Goal: Task Accomplishment & Management: Complete application form

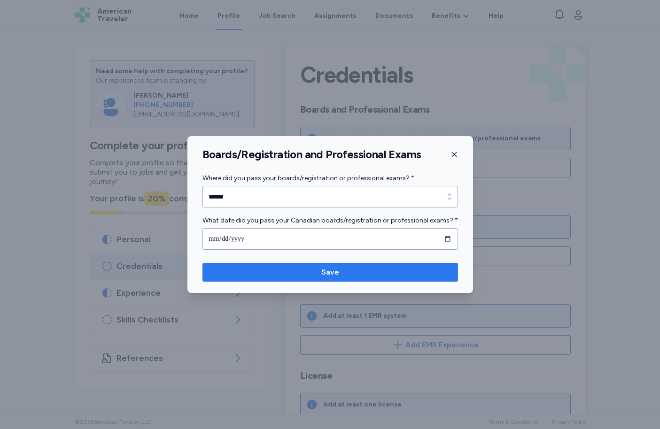
click at [235, 278] on button "Save" at bounding box center [331, 272] width 256 height 19
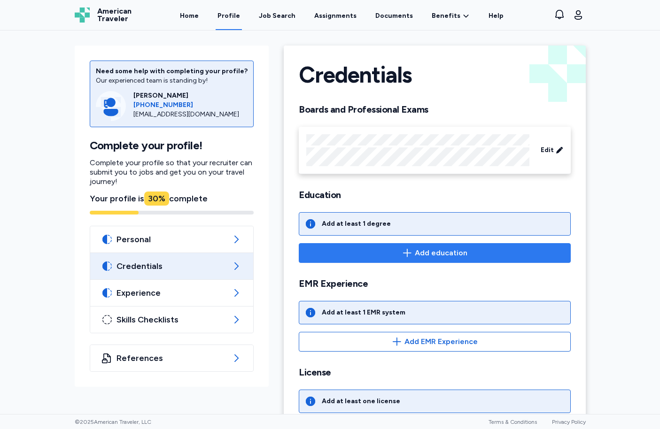
click at [423, 253] on span "Add education" at bounding box center [441, 253] width 53 height 11
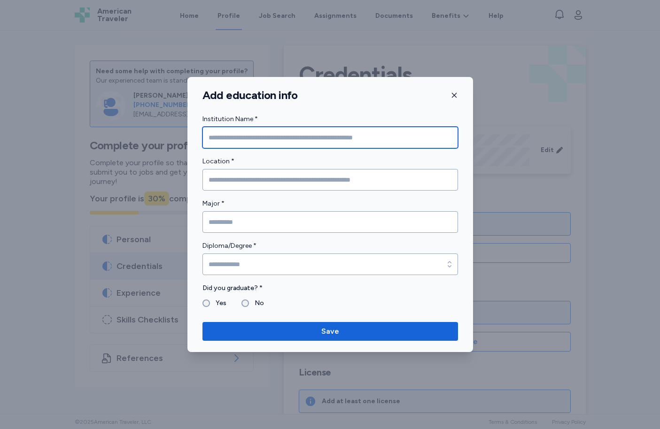
click at [255, 134] on input "Institution Name *" at bounding box center [331, 138] width 256 height 22
type input "**********"
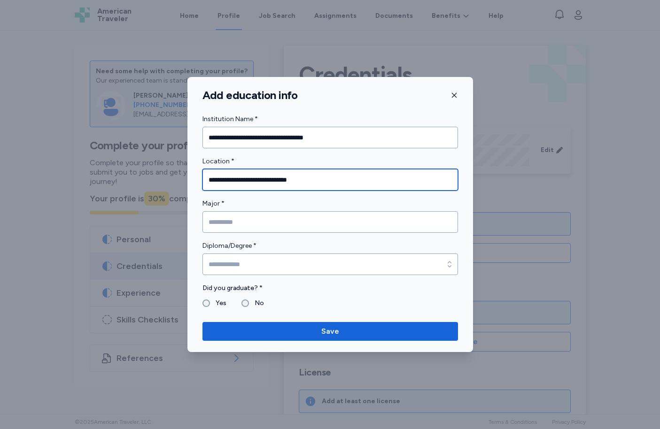
type input "**********"
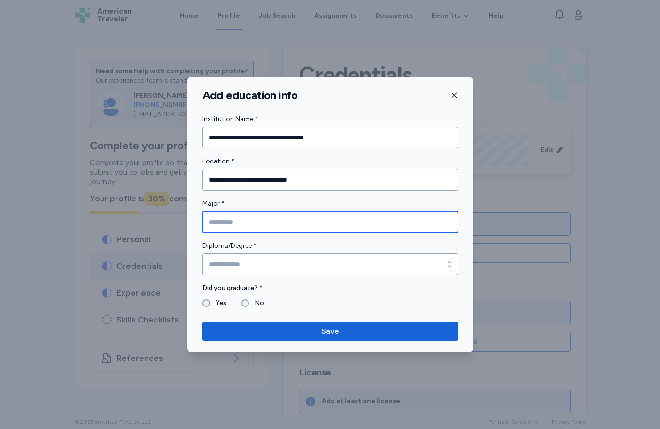
type input "*"
type input "*******"
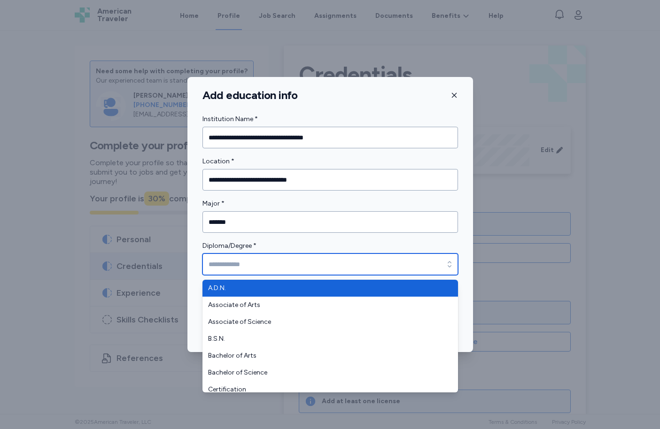
click at [265, 270] on input "Diploma/Degree *" at bounding box center [331, 265] width 256 height 22
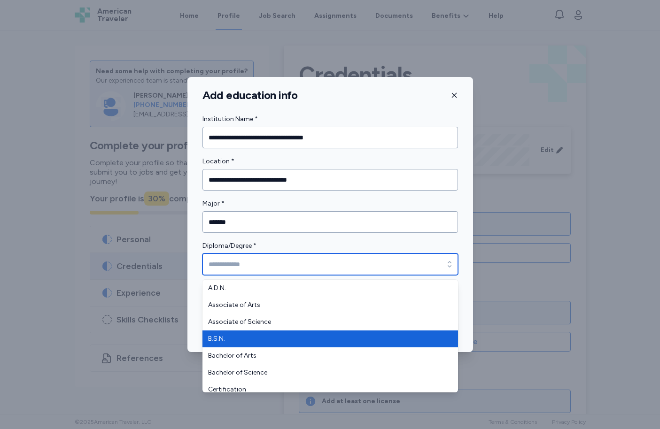
type input "******"
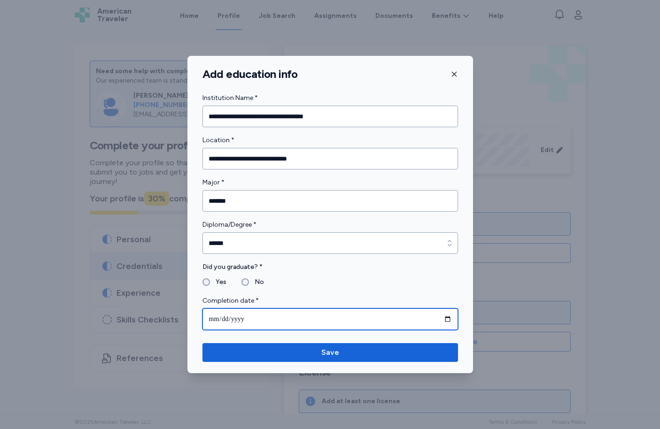
click at [312, 317] on input "date" at bounding box center [331, 320] width 256 height 22
type input "**********"
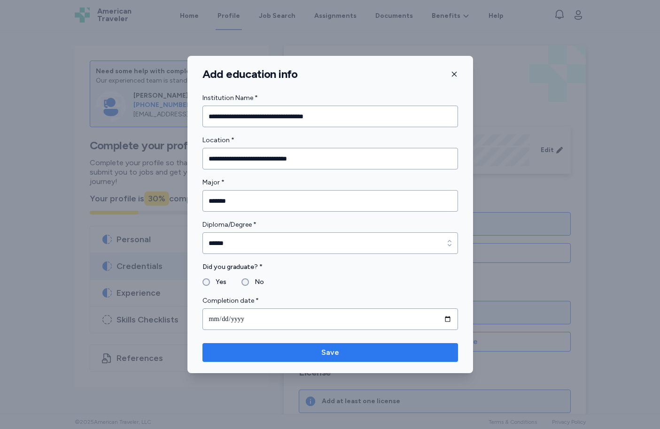
click at [334, 351] on span "Save" at bounding box center [330, 352] width 18 height 11
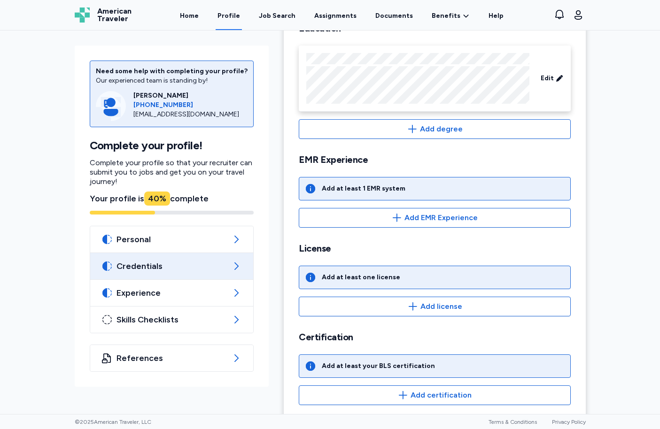
scroll to position [180, 0]
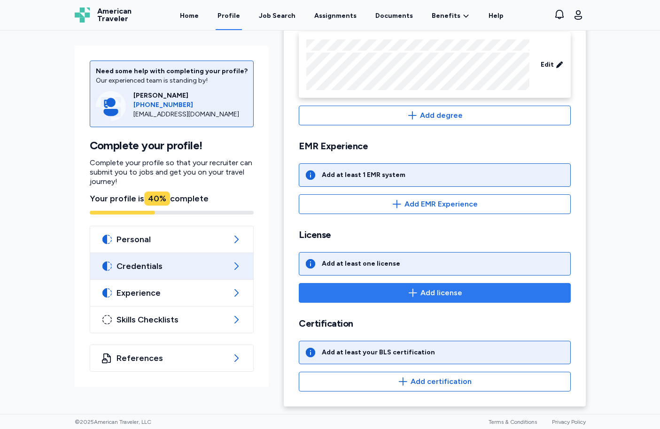
click at [421, 292] on span "Add license" at bounding box center [442, 293] width 42 height 11
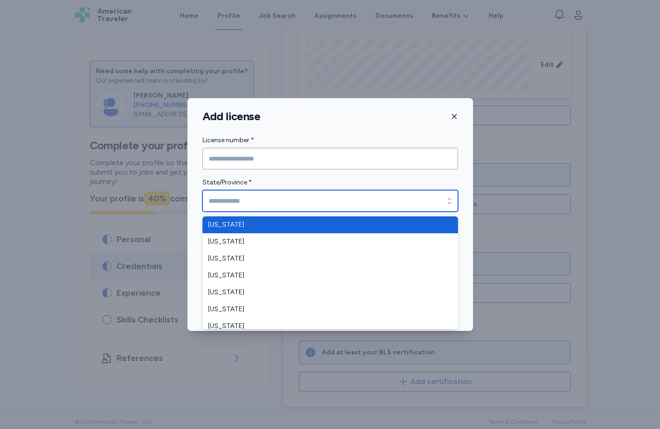
click at [261, 203] on input "State/Province *" at bounding box center [331, 201] width 256 height 22
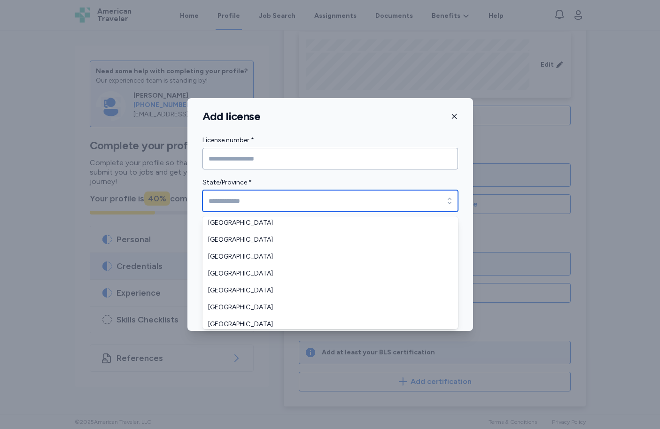
scroll to position [985, 0]
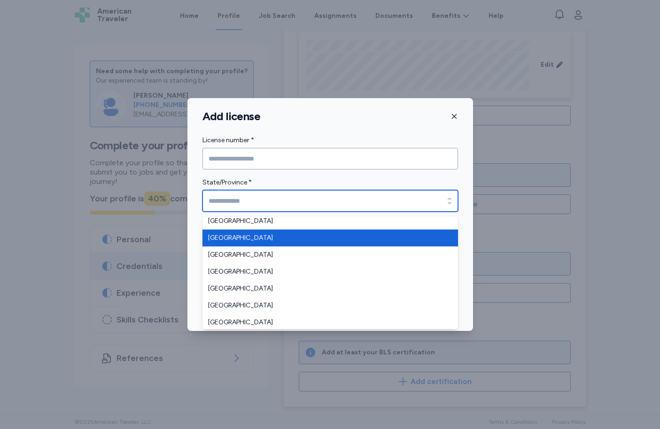
type input "**********"
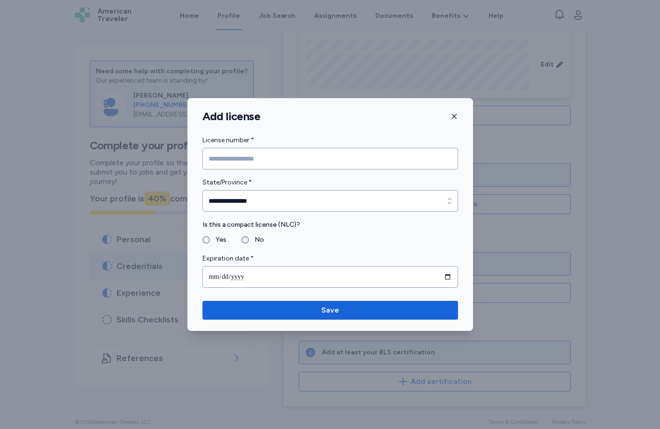
click at [328, 247] on form "**********" at bounding box center [331, 211] width 256 height 153
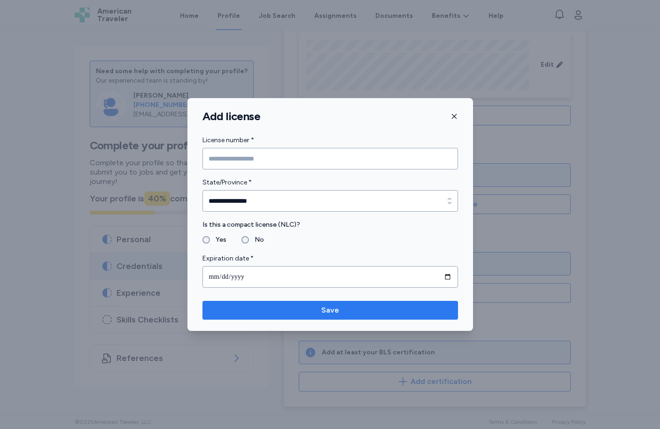
click at [310, 307] on span "Save" at bounding box center [330, 310] width 241 height 11
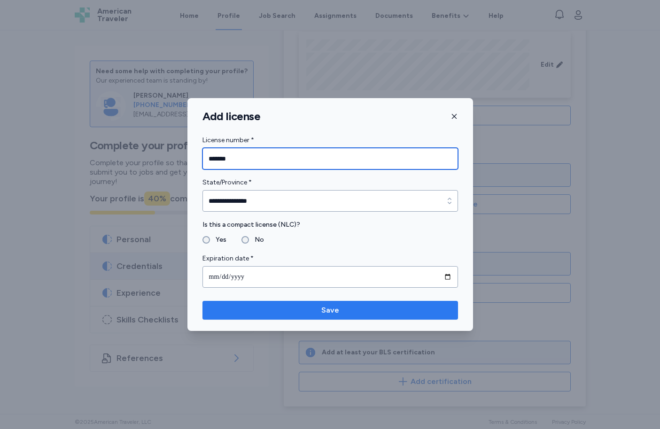
type input "*******"
click at [329, 312] on span "Save" at bounding box center [330, 310] width 18 height 11
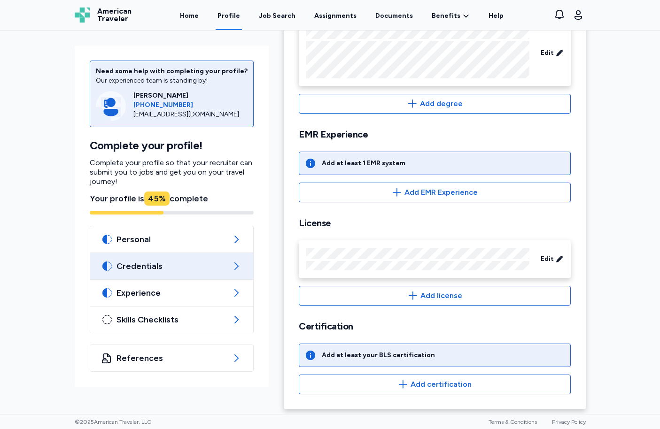
scroll to position [195, 0]
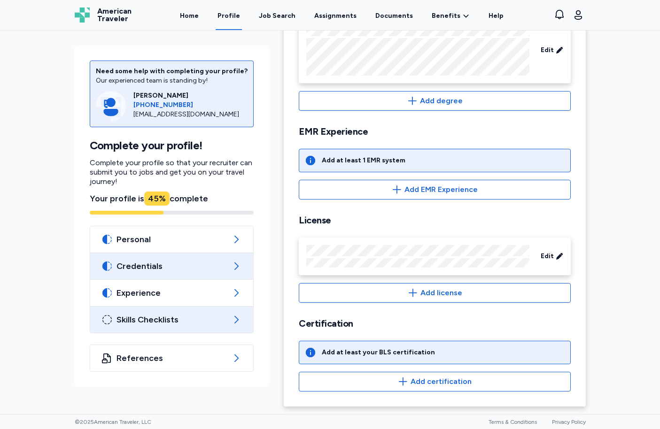
click at [194, 323] on span "Skills Checklists" at bounding box center [172, 319] width 111 height 11
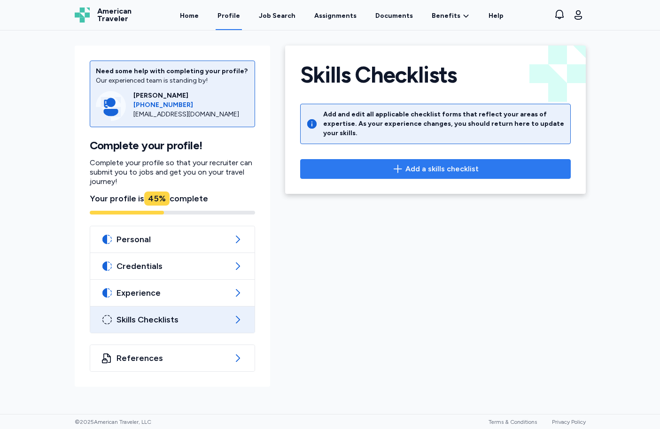
click at [403, 164] on icon "button" at bounding box center [397, 169] width 11 height 11
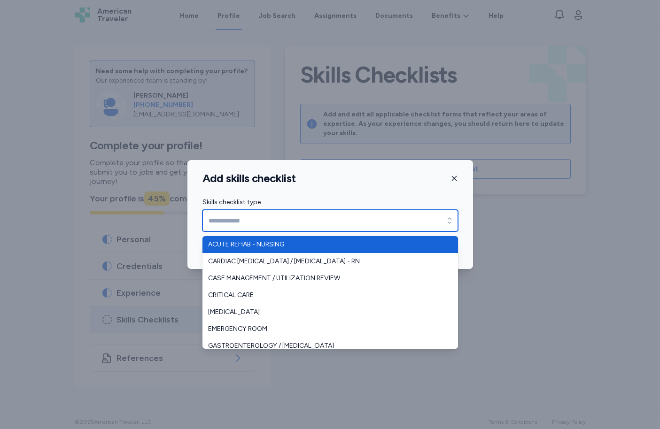
click at [300, 222] on input "Skills checklist type" at bounding box center [331, 221] width 256 height 22
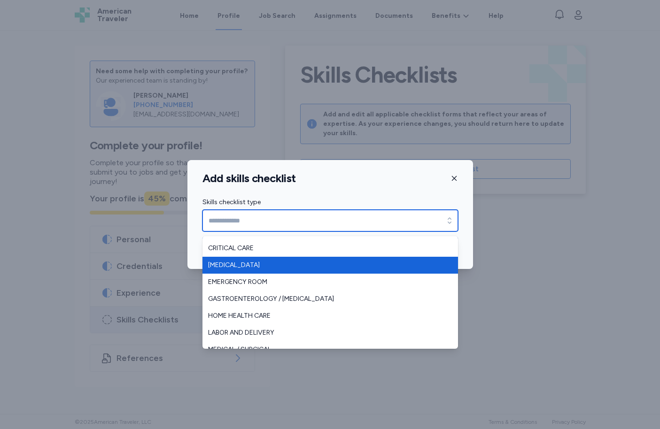
scroll to position [94, 0]
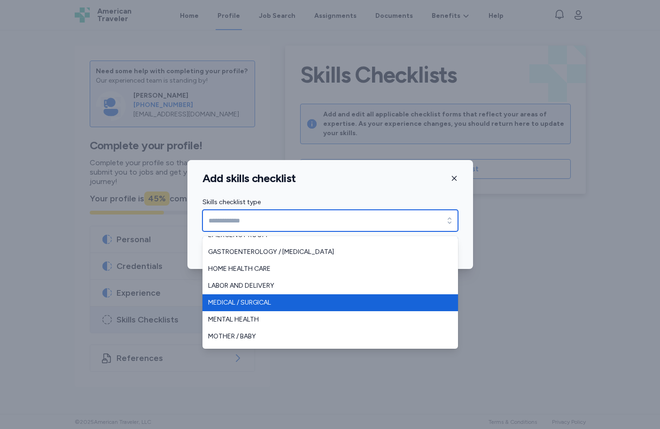
type input "**********"
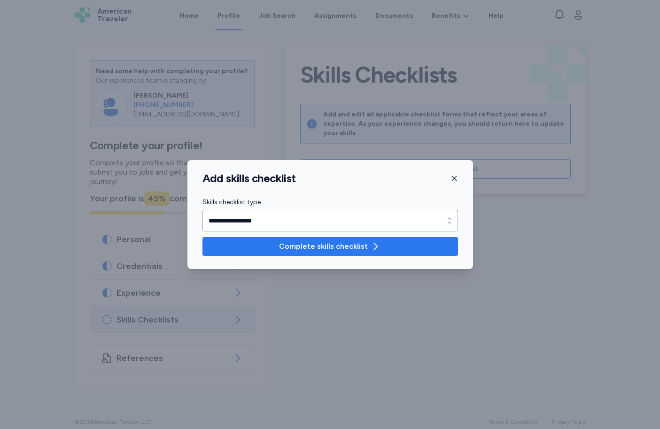
click at [359, 243] on span "Complete skills checklist" at bounding box center [323, 246] width 89 height 11
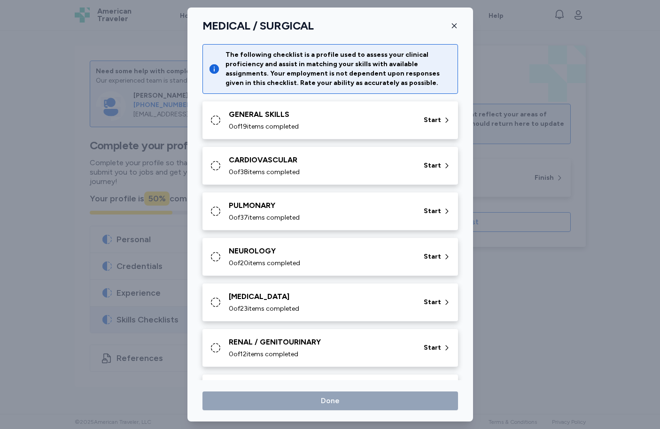
click at [353, 170] on div "0 of 38 items completed" at bounding box center [321, 172] width 184 height 9
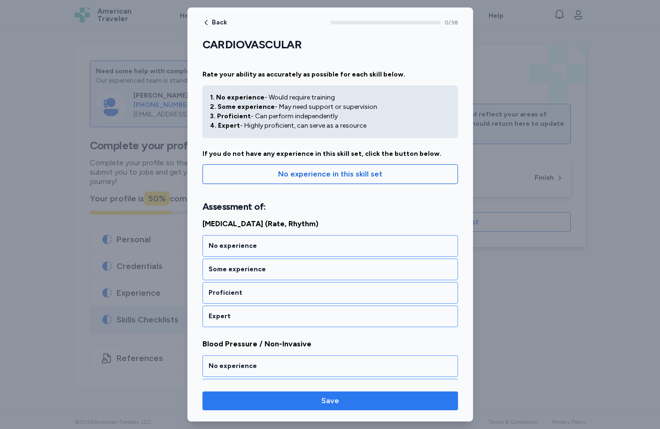
click at [362, 408] on button "Save" at bounding box center [331, 401] width 256 height 19
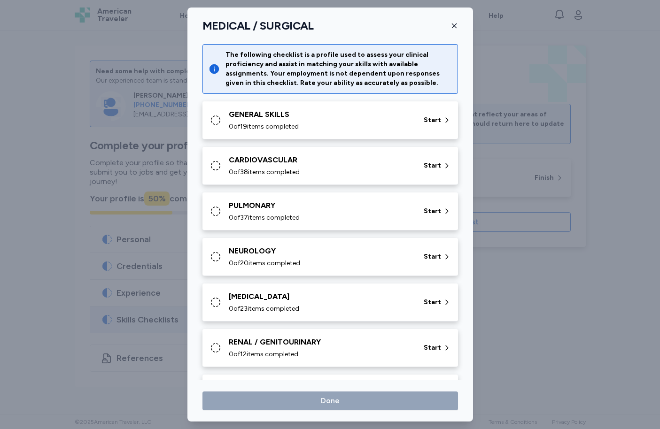
click at [288, 212] on div "PULMONARY 0 of 37 items completed" at bounding box center [321, 211] width 184 height 23
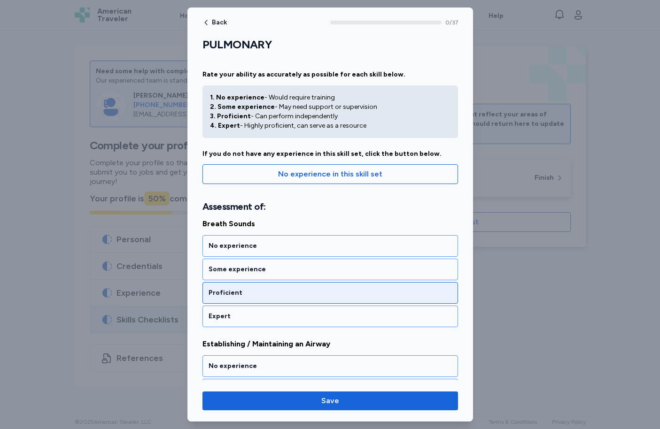
click at [278, 296] on div "Proficient" at bounding box center [330, 292] width 243 height 9
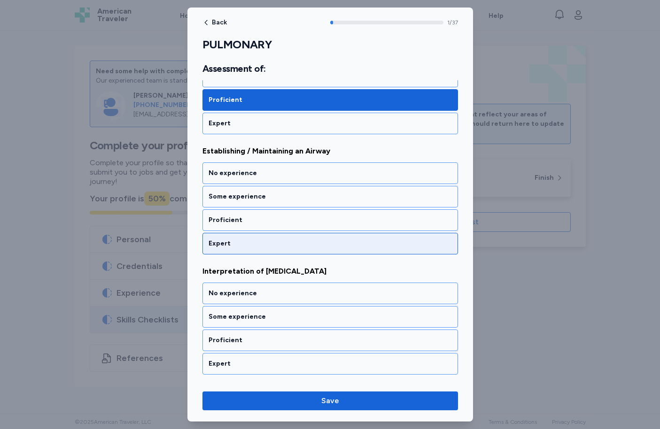
scroll to position [257, 0]
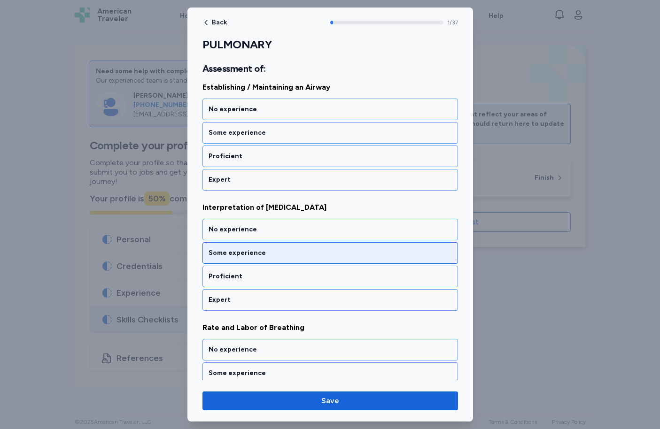
click at [261, 257] on div "Some experience" at bounding box center [330, 253] width 243 height 9
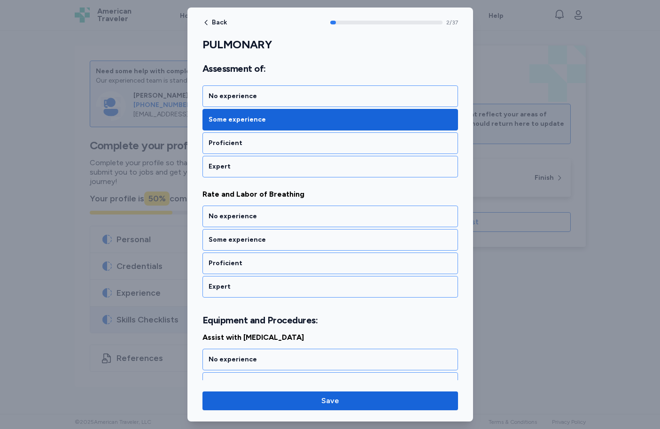
scroll to position [404, 0]
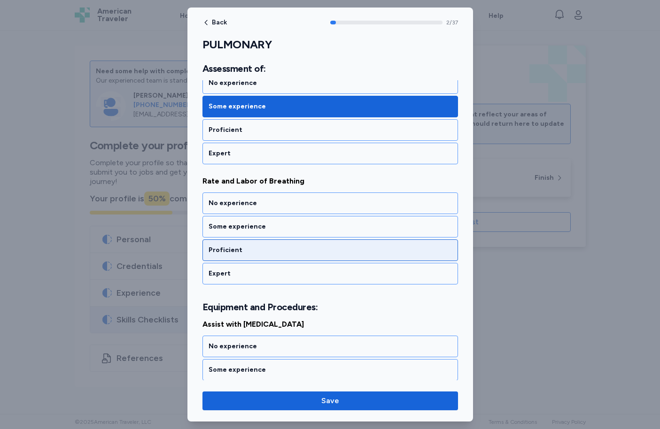
click at [263, 253] on div "Proficient" at bounding box center [330, 250] width 243 height 9
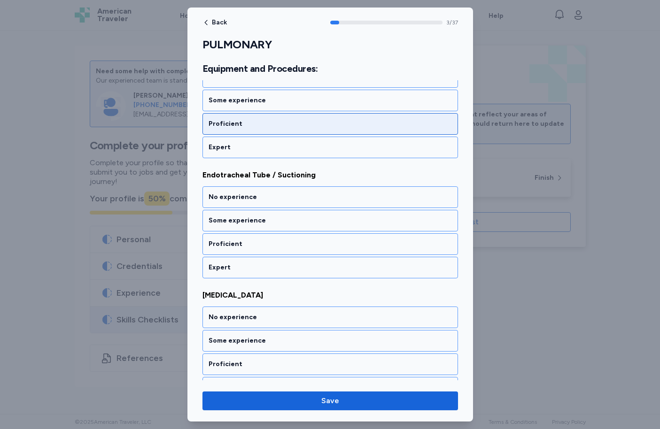
scroll to position [923, 0]
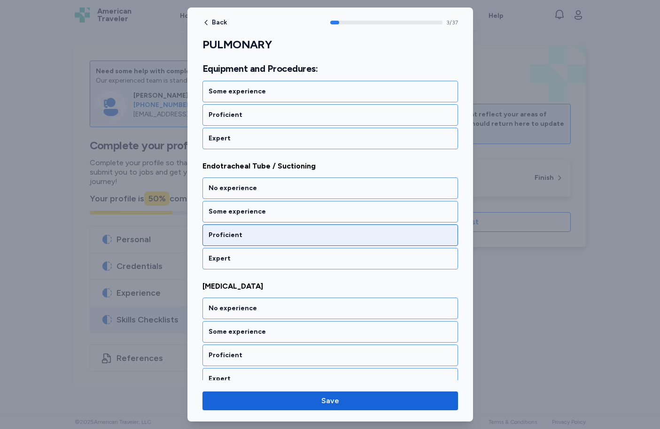
click at [256, 233] on div "Proficient" at bounding box center [330, 235] width 243 height 9
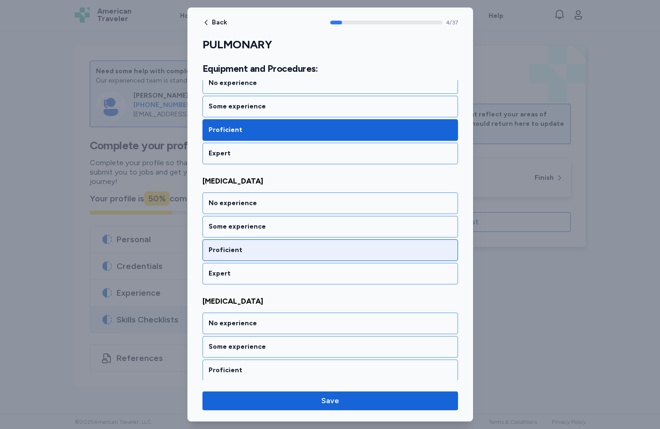
click at [263, 247] on div "Proficient" at bounding box center [330, 250] width 243 height 9
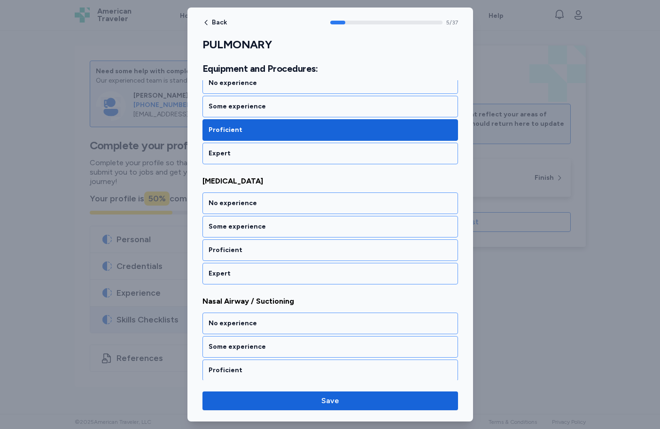
click at [263, 247] on div "Proficient" at bounding box center [330, 250] width 243 height 9
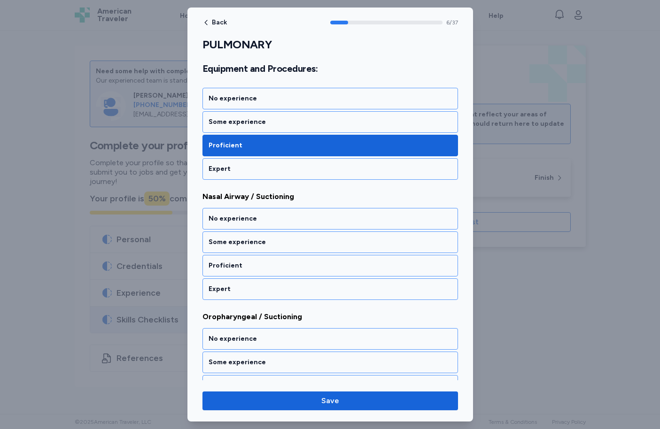
scroll to position [1269, 0]
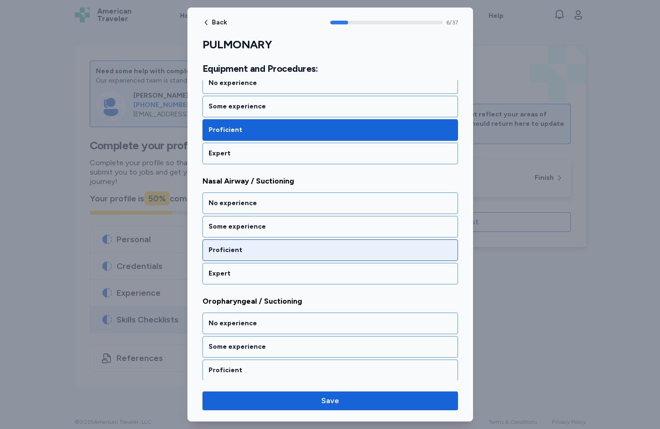
click at [249, 258] on div "Proficient" at bounding box center [331, 251] width 256 height 22
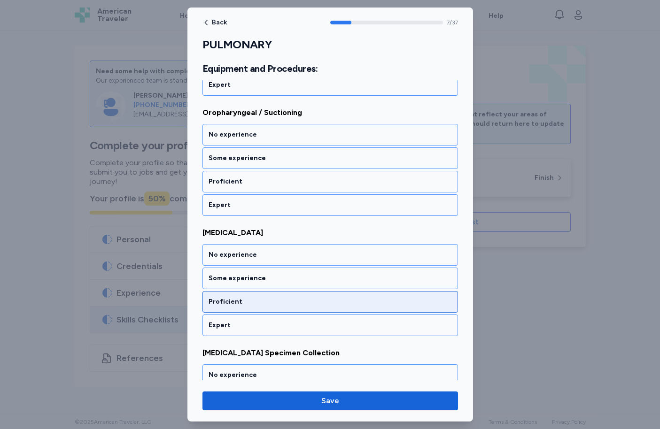
scroll to position [1483, 0]
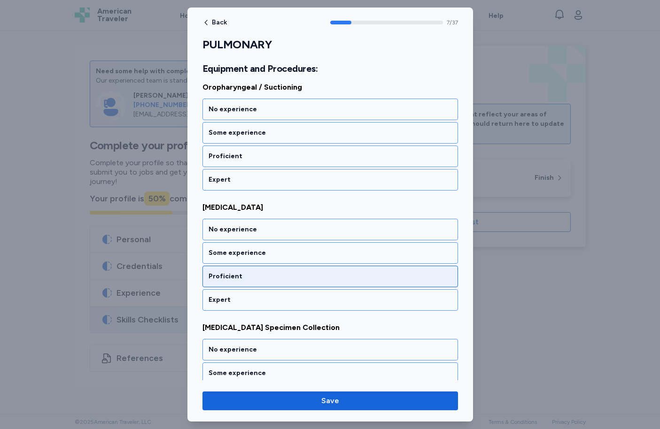
click at [258, 278] on div "Proficient" at bounding box center [330, 276] width 243 height 9
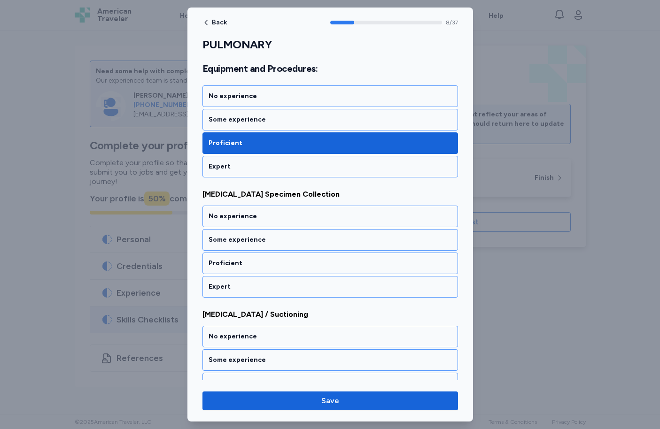
scroll to position [1630, 0]
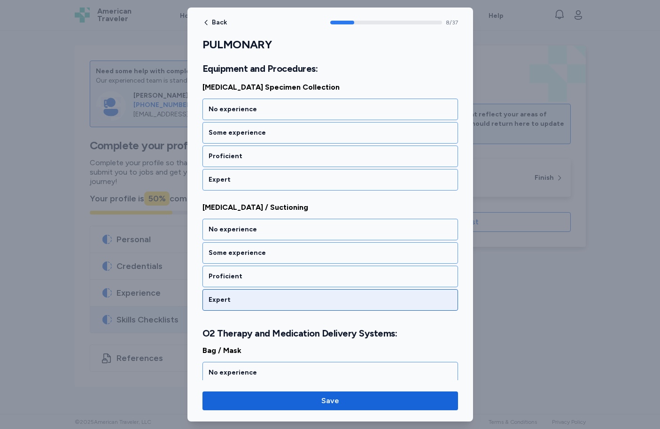
click at [253, 299] on div "Expert" at bounding box center [330, 300] width 243 height 9
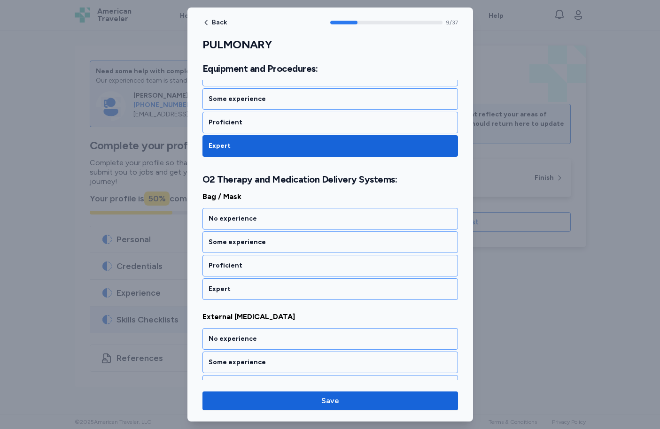
scroll to position [1893, 0]
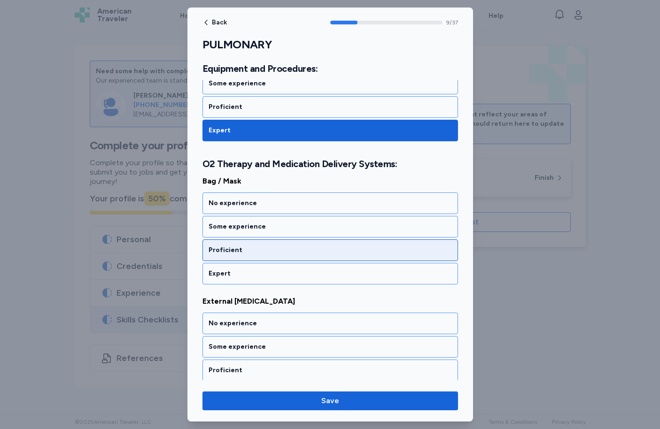
click at [256, 255] on div "Proficient" at bounding box center [331, 251] width 256 height 22
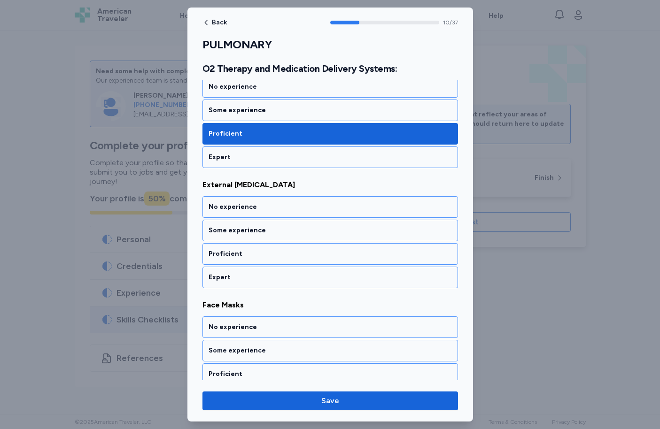
scroll to position [2013, 0]
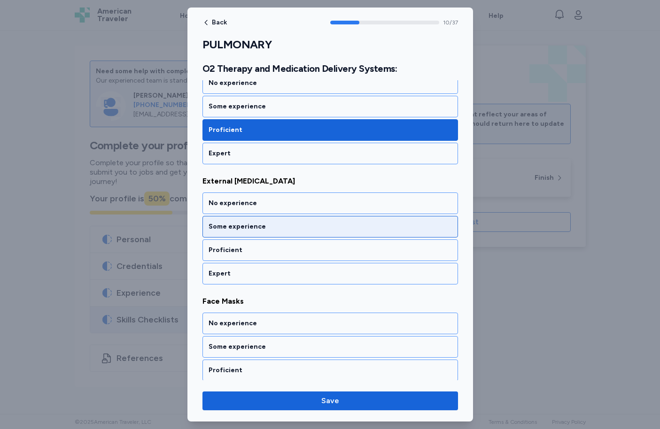
click at [251, 223] on div "Some experience" at bounding box center [330, 226] width 243 height 9
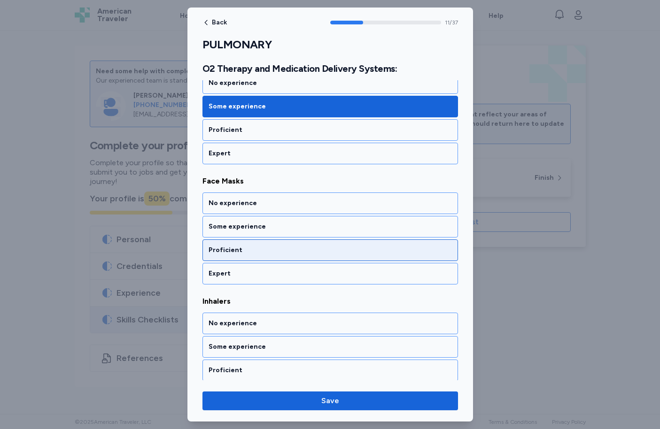
click at [256, 255] on div "Proficient" at bounding box center [330, 250] width 243 height 9
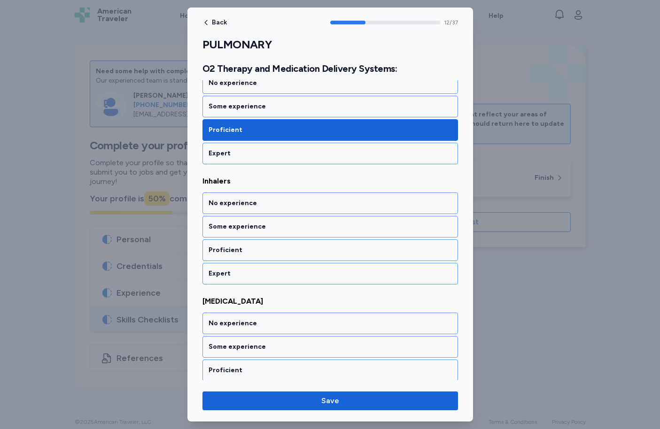
click at [256, 255] on div "Proficient" at bounding box center [330, 250] width 243 height 9
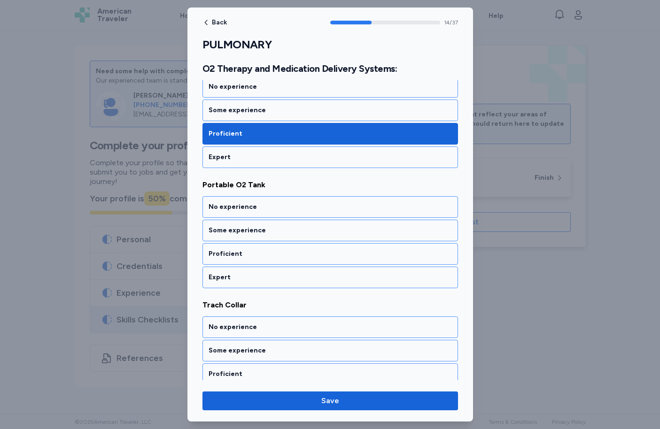
scroll to position [2495, 0]
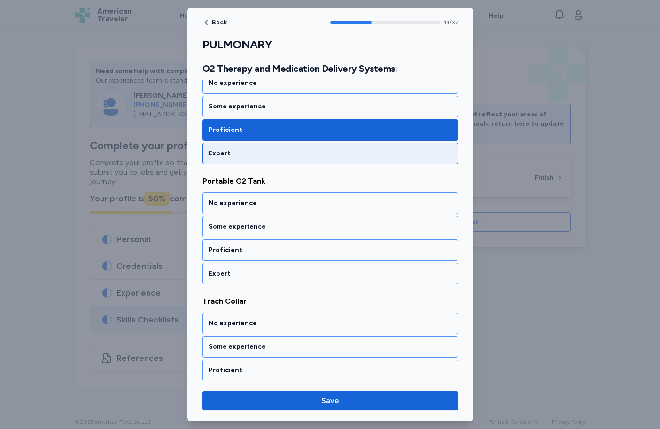
click at [245, 152] on div "Expert" at bounding box center [330, 153] width 243 height 9
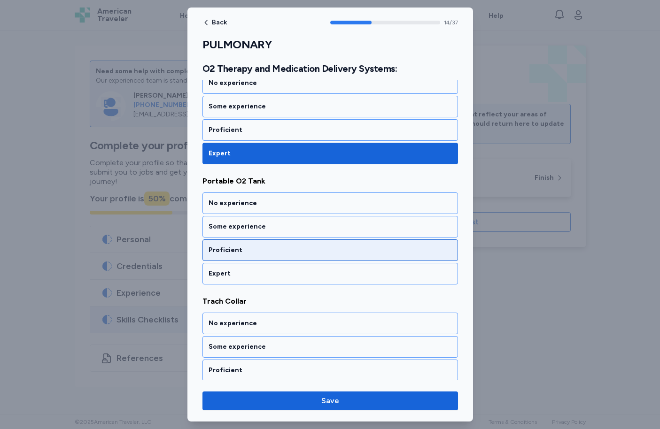
click at [243, 256] on div "Proficient" at bounding box center [331, 251] width 256 height 22
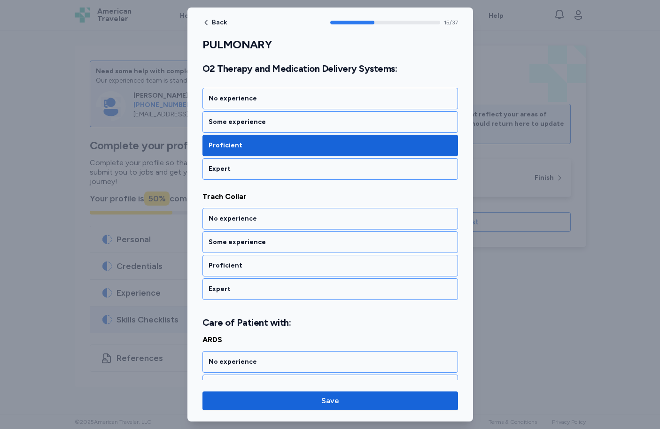
scroll to position [2615, 0]
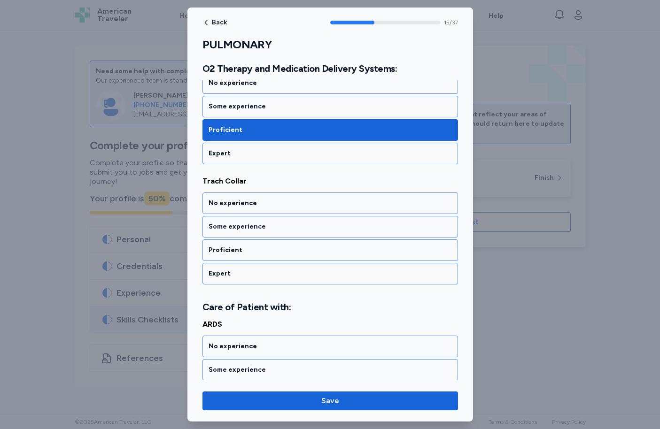
click at [243, 256] on div "Proficient" at bounding box center [331, 251] width 256 height 22
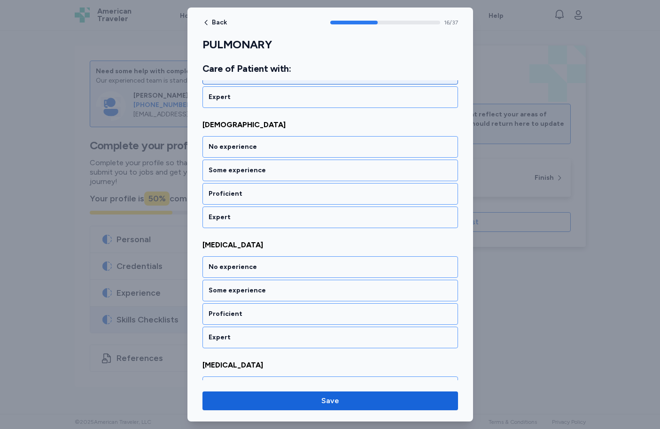
scroll to position [2946, 0]
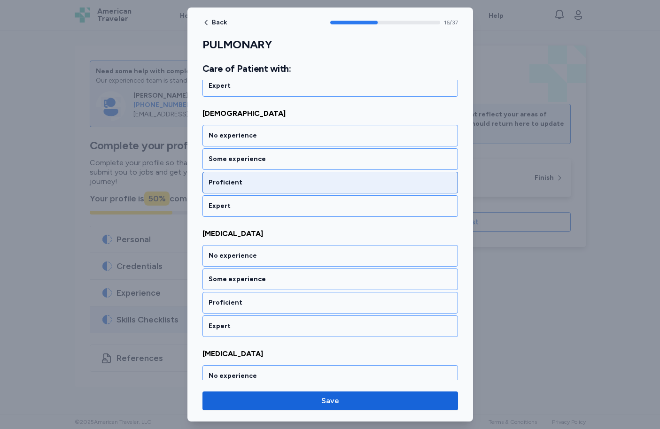
click at [244, 175] on div "Proficient" at bounding box center [331, 183] width 256 height 22
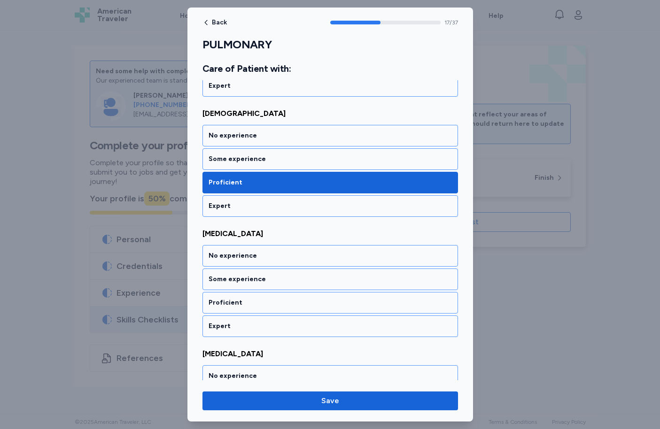
scroll to position [2999, 0]
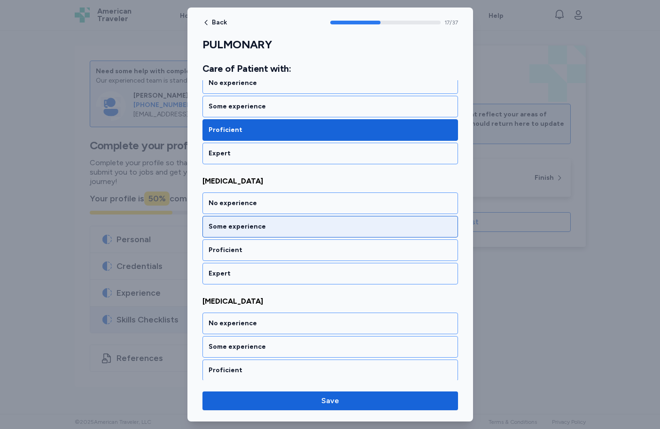
click at [254, 233] on div "Some experience" at bounding box center [331, 227] width 256 height 22
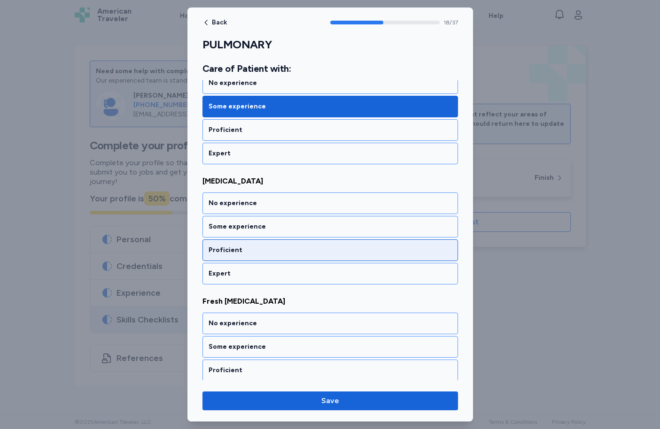
click at [256, 255] on div "Proficient" at bounding box center [331, 251] width 256 height 22
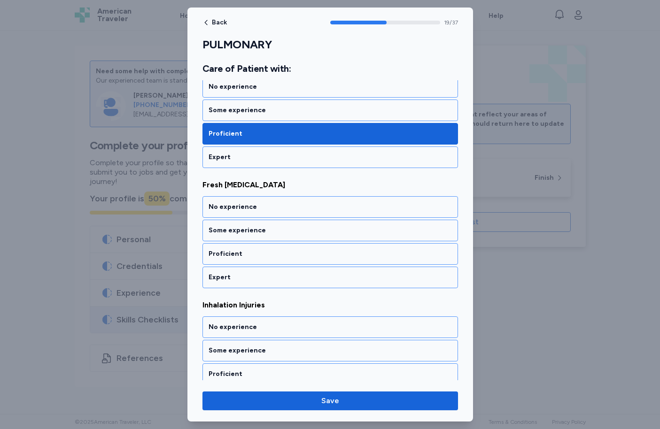
scroll to position [3239, 0]
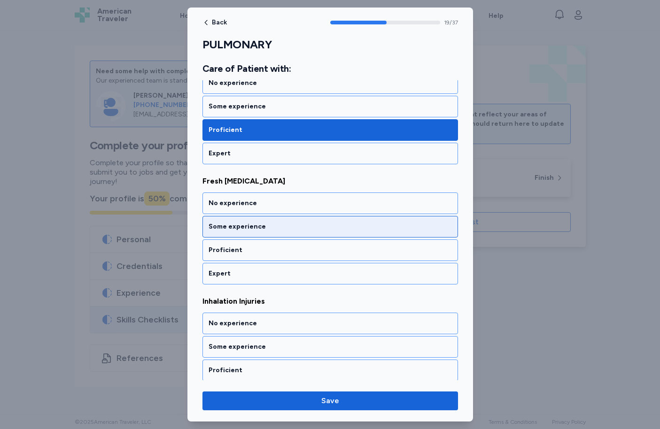
click at [258, 235] on div "Some experience" at bounding box center [331, 227] width 256 height 22
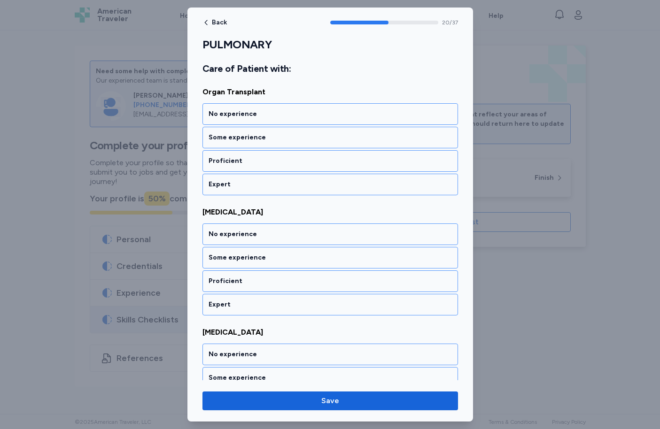
scroll to position [3735, 0]
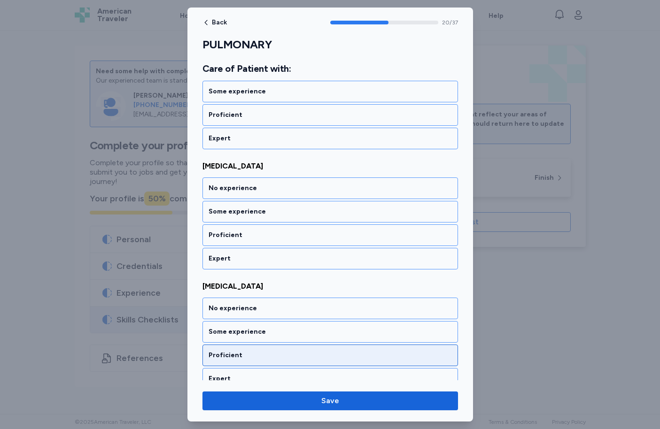
click at [249, 360] on div "Proficient" at bounding box center [331, 356] width 256 height 22
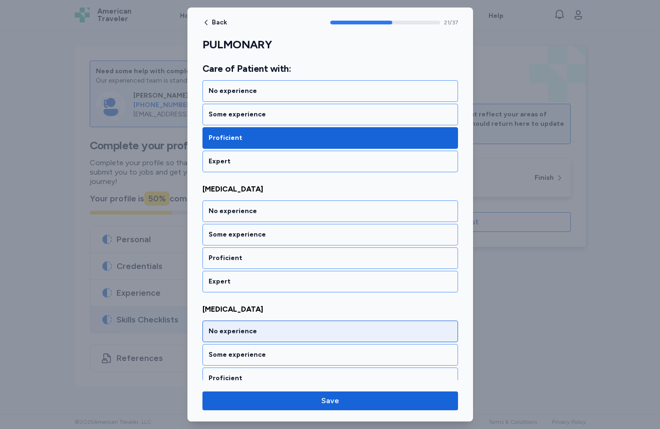
scroll to position [3961, 0]
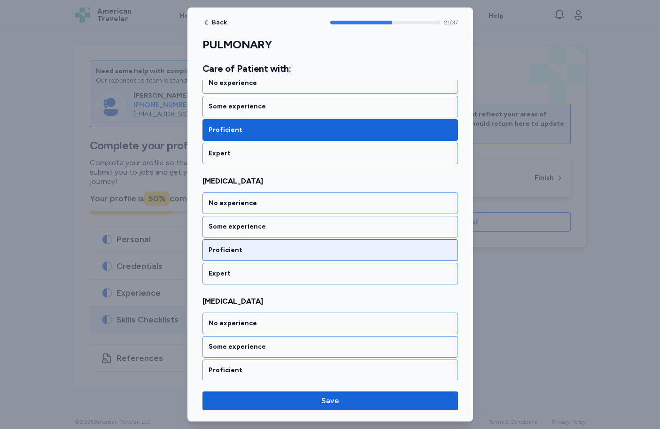
click at [256, 248] on div "Proficient" at bounding box center [330, 250] width 243 height 9
click at [257, 257] on div "Proficient" at bounding box center [331, 251] width 256 height 22
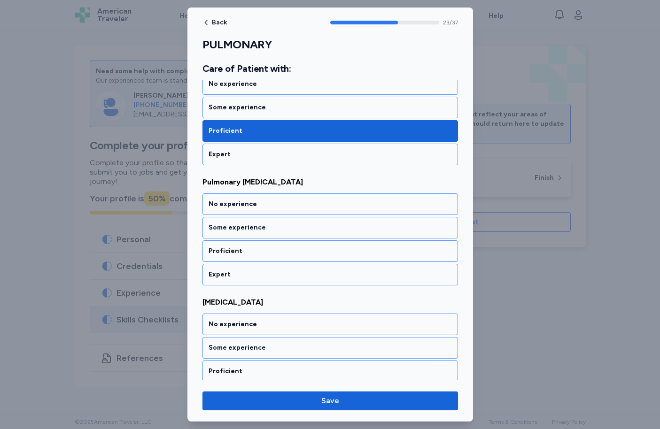
scroll to position [4202, 0]
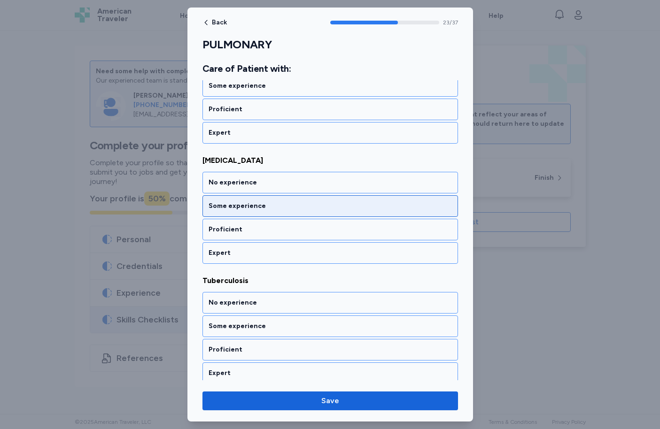
click at [242, 199] on div "Some experience" at bounding box center [331, 206] width 256 height 22
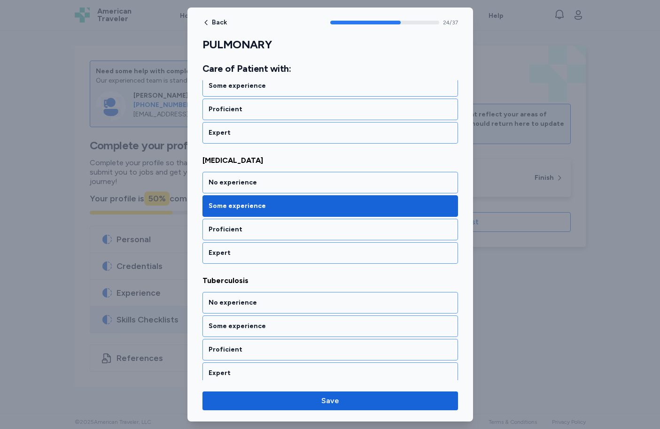
scroll to position [4348, 0]
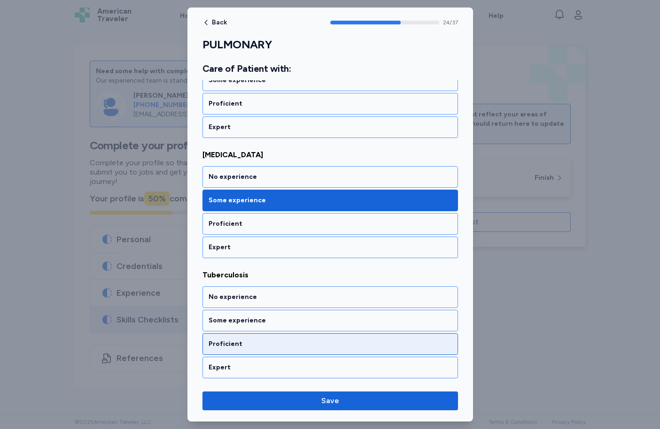
click at [245, 349] on div "Proficient" at bounding box center [330, 344] width 243 height 9
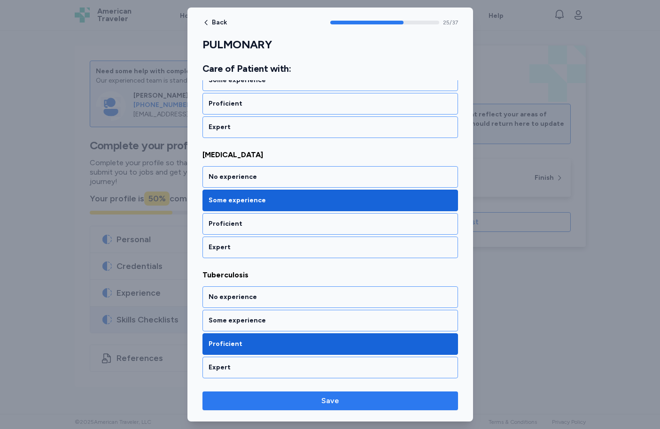
click at [327, 403] on span "Save" at bounding box center [330, 401] width 18 height 11
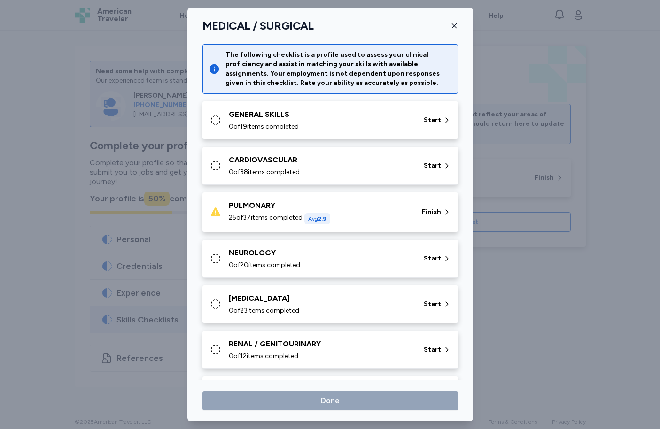
click at [453, 23] on icon "button" at bounding box center [455, 26] width 8 height 8
